Goal: Task Accomplishment & Management: Complete application form

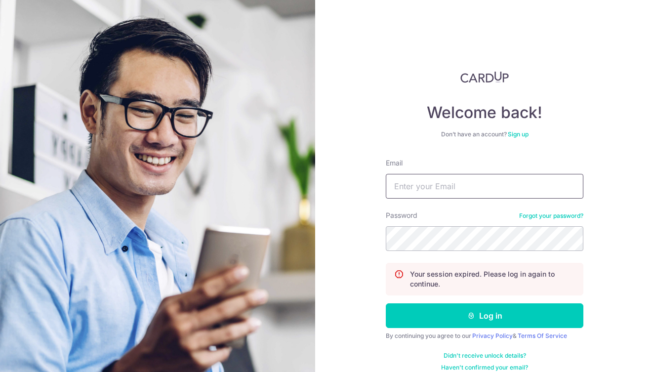
type input "[EMAIL_ADDRESS][DOMAIN_NAME]"
click at [483, 316] on button "Log in" at bounding box center [485, 315] width 198 height 25
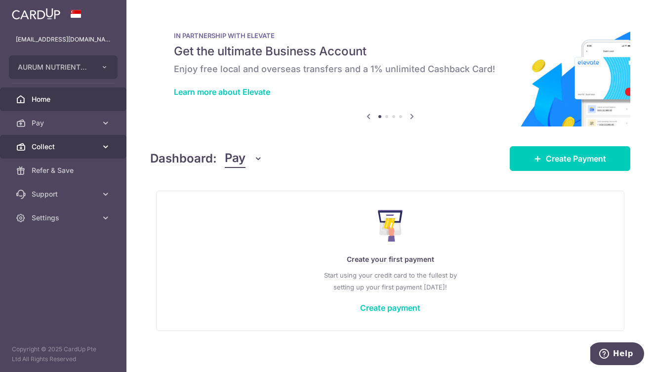
click at [107, 148] on icon at bounding box center [106, 147] width 10 height 10
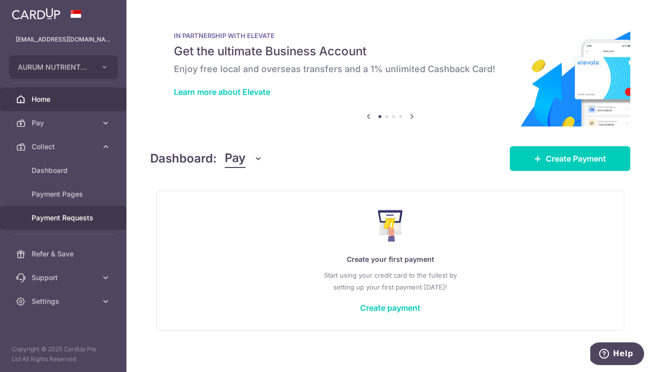
click at [80, 217] on span "Payment Requests" at bounding box center [64, 218] width 65 height 10
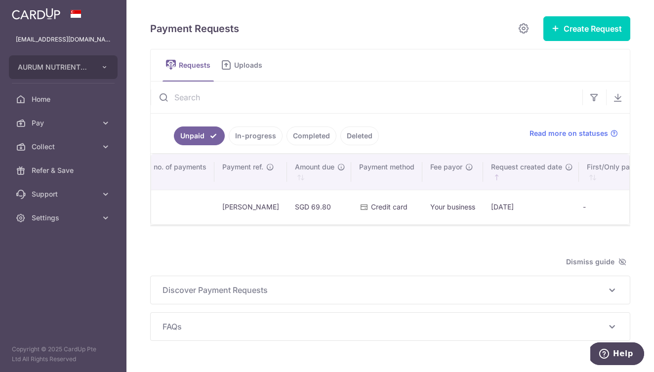
scroll to position [0, 472]
click at [258, 136] on link "In-progress" at bounding box center [256, 136] width 54 height 19
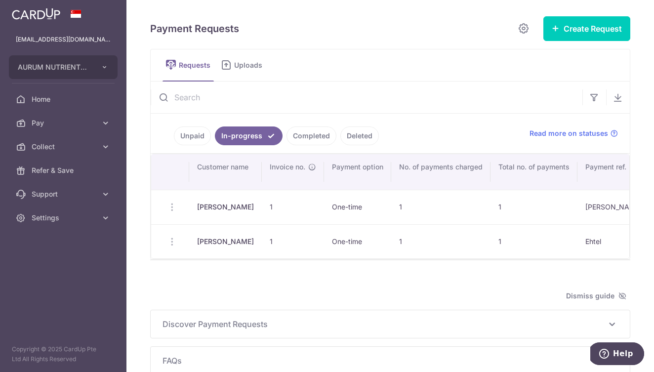
click at [310, 139] on link "Completed" at bounding box center [312, 136] width 50 height 19
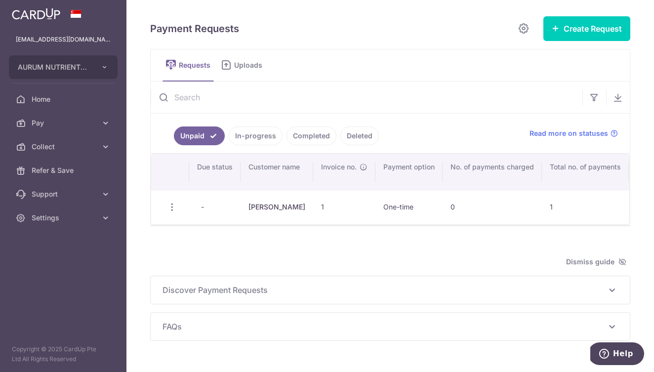
click at [314, 133] on link "Completed" at bounding box center [312, 136] width 50 height 19
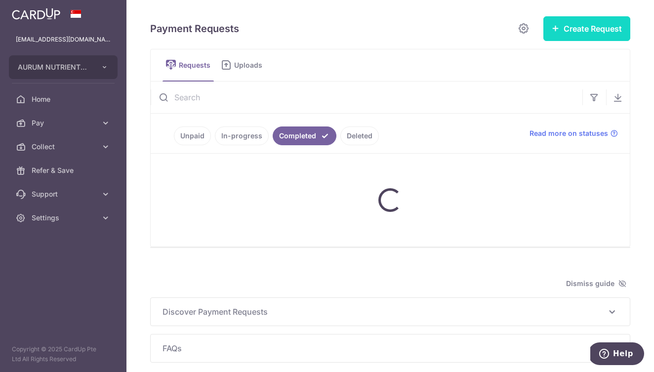
click at [577, 29] on button "Create Request" at bounding box center [587, 28] width 87 height 25
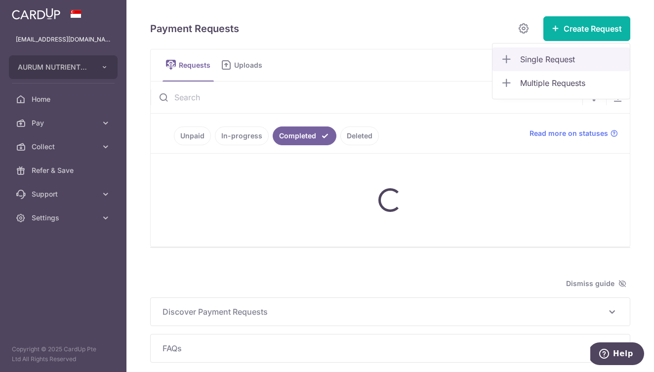
click at [558, 60] on span "Single Request" at bounding box center [571, 59] width 102 height 12
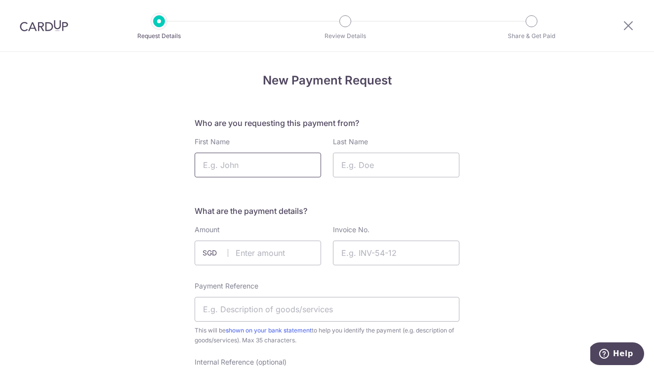
click at [225, 168] on input "First Name" at bounding box center [258, 165] width 127 height 25
type input "Christa"
click at [416, 161] on input "Last Name" at bounding box center [396, 165] width 127 height 25
type input "B"
click at [283, 252] on input "text" at bounding box center [258, 253] width 127 height 25
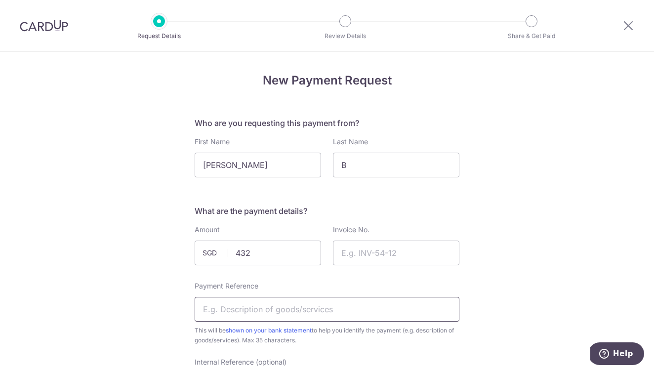
type input "432.00"
click at [255, 307] on input "Payment Reference" at bounding box center [327, 309] width 265 height 25
type input "Christa"
click at [421, 278] on div "What are the payment details? Amount 432.00 SGD Invoice No. Payment Reference C…" at bounding box center [327, 313] width 265 height 216
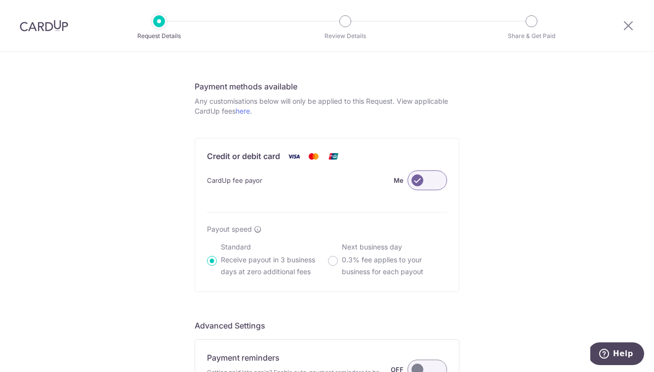
scroll to position [509, 0]
click at [421, 278] on p "0.3% fee applies to your business for each payout" at bounding box center [394, 267] width 105 height 24
click at [338, 267] on input "Next business day 0.3% fee applies to your business for each payout" at bounding box center [333, 262] width 10 height 10
radio input "false"
radio input "true"
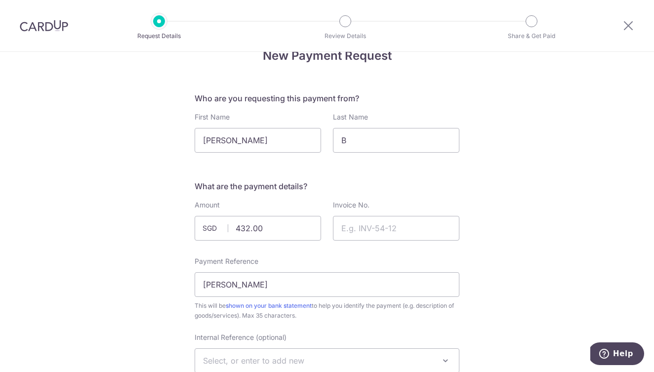
scroll to position [21, 0]
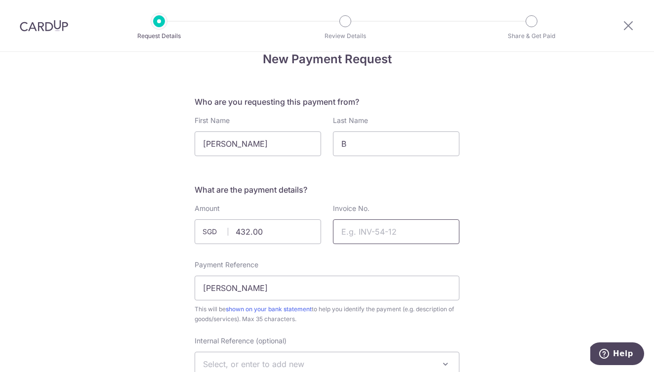
click at [363, 231] on input "Invoice No." at bounding box center [396, 231] width 127 height 25
type input "1"
click at [434, 275] on div "Payment Reference Christa This will be shown on your bank statement to help you…" at bounding box center [327, 292] width 265 height 64
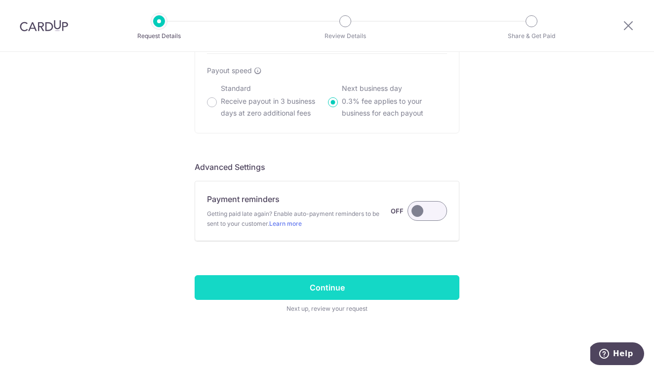
scroll to position [669, 0]
click at [373, 288] on input "Continue" at bounding box center [327, 287] width 265 height 25
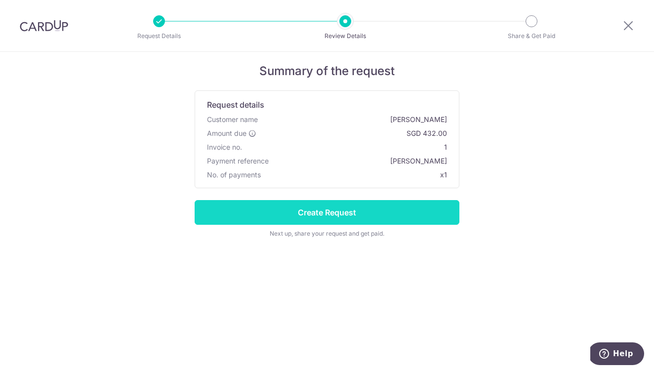
click at [340, 206] on input "Create Request" at bounding box center [327, 212] width 265 height 25
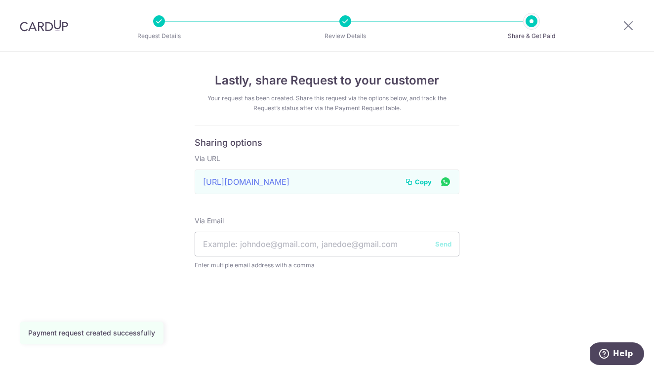
click at [423, 181] on span "Copy" at bounding box center [423, 182] width 17 height 10
